Goal: Transaction & Acquisition: Purchase product/service

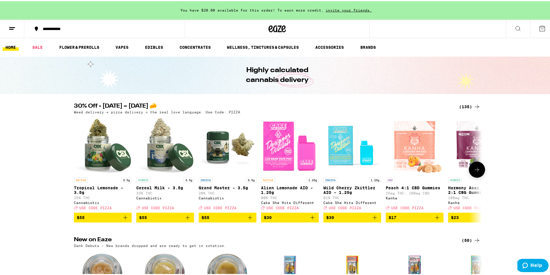
click at [475, 170] on icon at bounding box center [476, 169] width 5 height 4
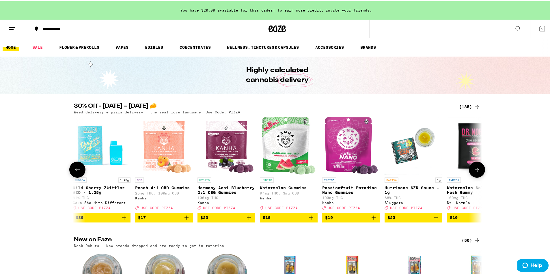
scroll to position [0, 343]
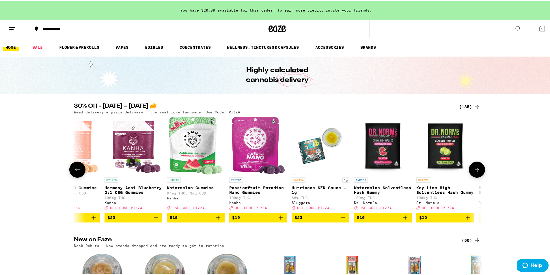
click at [475, 170] on icon at bounding box center [476, 169] width 5 height 4
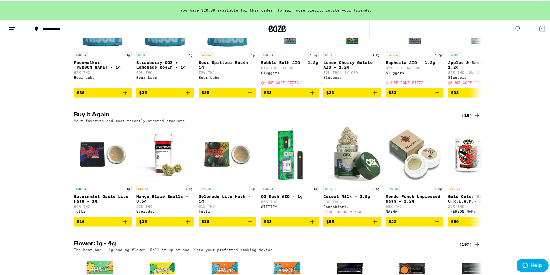
scroll to position [260, 0]
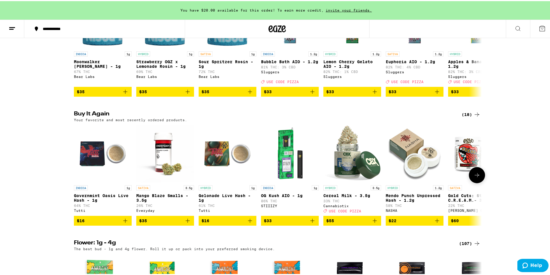
click at [153, 201] on p "Mango Blaze Smalls - 3.5g" at bounding box center [165, 196] width 58 height 9
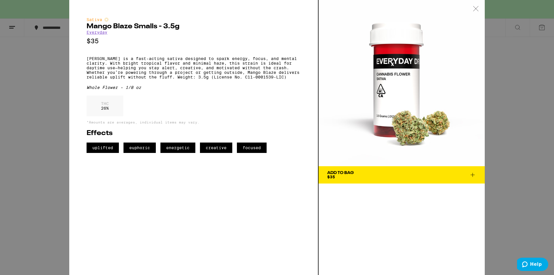
click at [355, 173] on span "Add To Bag $35" at bounding box center [401, 175] width 149 height 8
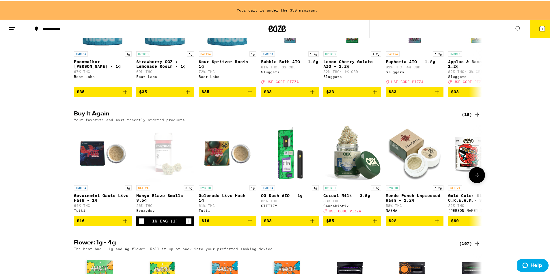
click at [212, 223] on span "$16" at bounding box center [227, 219] width 52 height 7
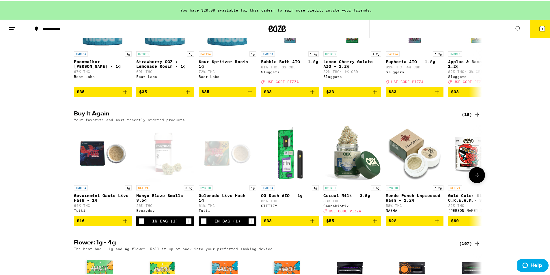
click at [203, 220] on icon "Decrement" at bounding box center [203, 220] width 3 height 0
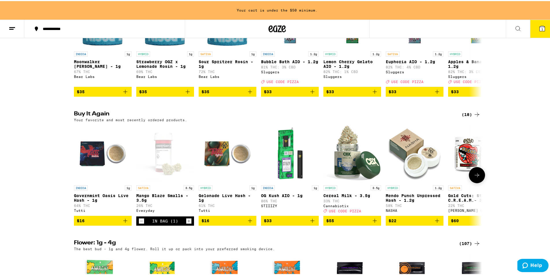
click at [395, 223] on span "$22" at bounding box center [414, 219] width 52 height 7
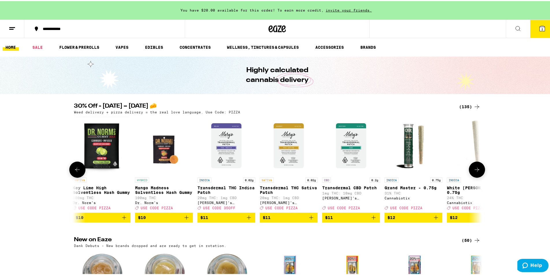
click at [76, 172] on icon at bounding box center [77, 168] width 7 height 7
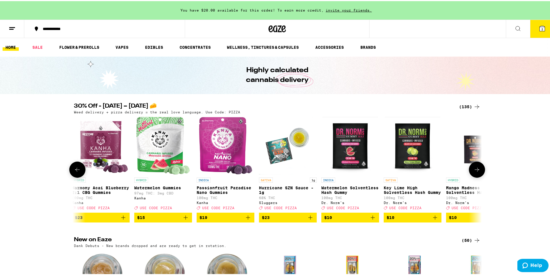
scroll to position [0, 343]
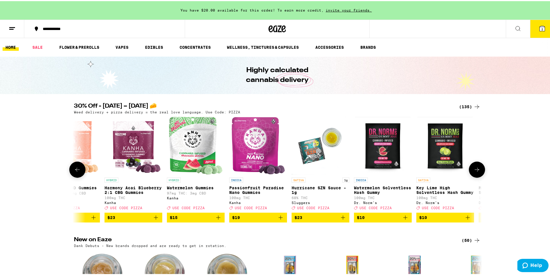
click at [76, 172] on icon at bounding box center [77, 168] width 7 height 7
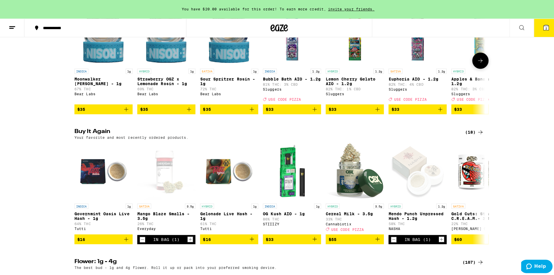
scroll to position [289, 0]
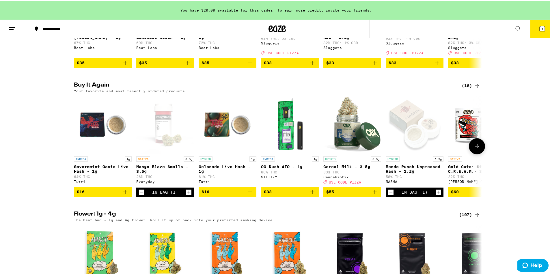
click at [334, 194] on span "$55" at bounding box center [352, 190] width 52 height 7
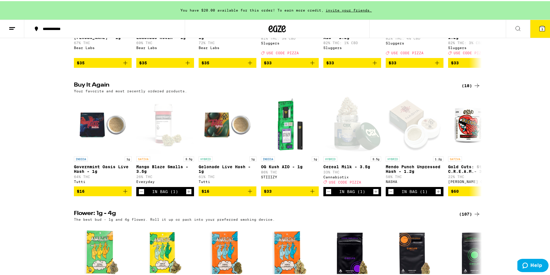
click at [539, 27] on icon at bounding box center [541, 27] width 5 height 5
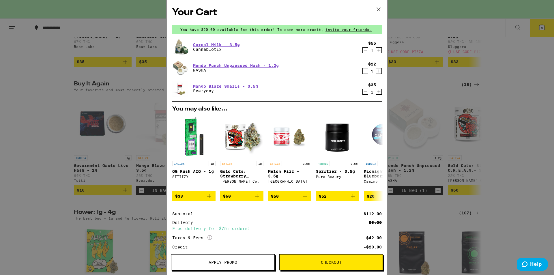
click at [322, 262] on span "Checkout" at bounding box center [331, 262] width 21 height 4
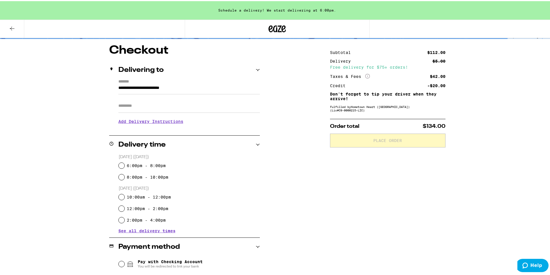
scroll to position [58, 0]
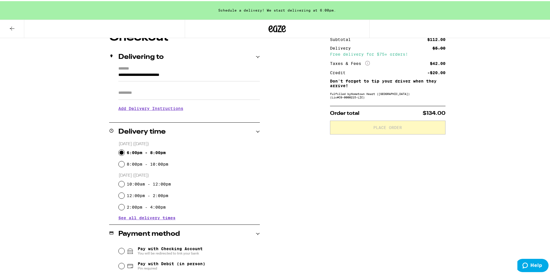
click at [119, 151] on input "6:00pm - 8:00pm" at bounding box center [122, 152] width 6 height 6
radio input "true"
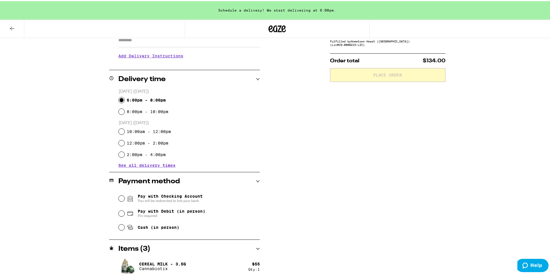
scroll to position [115, 0]
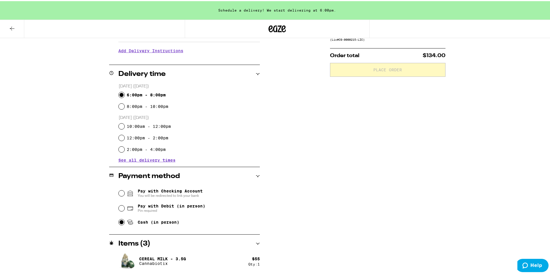
click at [119, 223] on input "Cash (in person)" at bounding box center [122, 221] width 6 height 6
radio input "true"
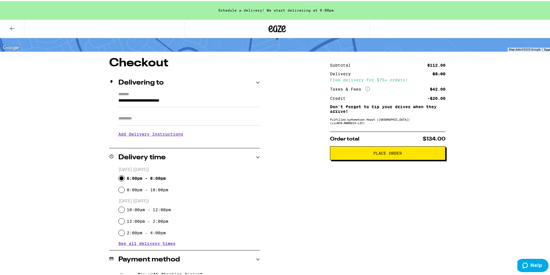
scroll to position [11, 0]
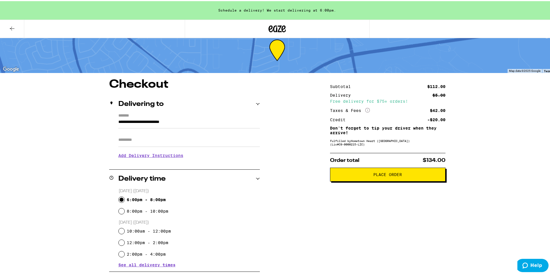
click at [387, 175] on span "Place Order" at bounding box center [387, 173] width 29 height 4
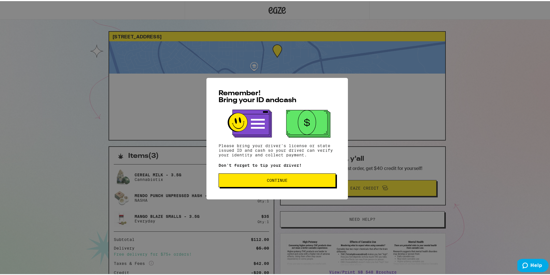
click at [272, 181] on span "Continue" at bounding box center [277, 179] width 21 height 4
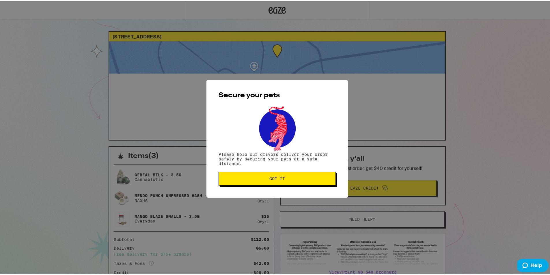
click at [272, 182] on button "Got it" at bounding box center [276, 178] width 117 height 14
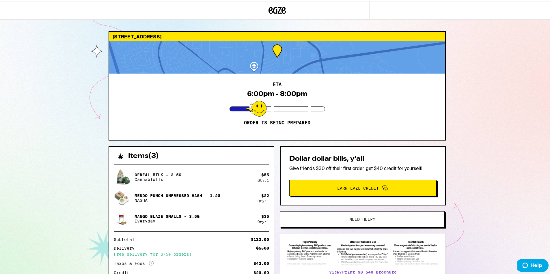
scroll to position [29, 0]
